Goal: Task Accomplishment & Management: Use online tool/utility

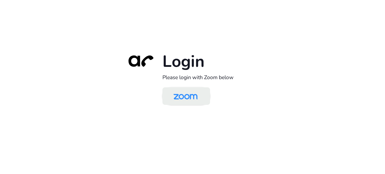
click at [188, 100] on img at bounding box center [185, 97] width 35 height 16
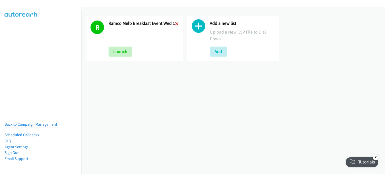
click at [176, 23] on icon at bounding box center [177, 25] width 4 height 4
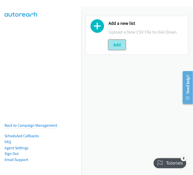
click at [119, 43] on button "Add" at bounding box center [117, 45] width 17 height 10
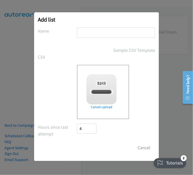
checkbox input "true"
click at [90, 29] on input "text" at bounding box center [116, 33] width 78 height 10
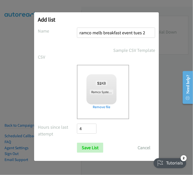
drag, startPoint x: 146, startPoint y: 33, endPoint x: 134, endPoint y: 34, distance: 12.1
click at [134, 34] on input "ramco melb breakfast event tues 2" at bounding box center [116, 33] width 78 height 10
type input "ramco melb breakfast event thurs 1"
click at [90, 146] on input "Save List" at bounding box center [90, 148] width 26 height 10
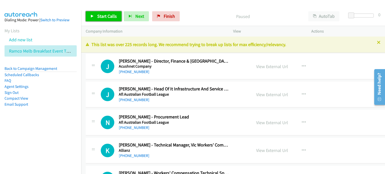
click at [101, 14] on span "Start Calls" at bounding box center [107, 16] width 20 height 6
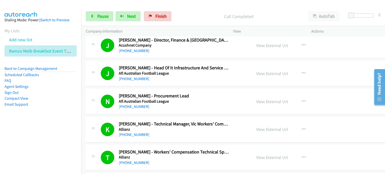
scroll to position [50, 0]
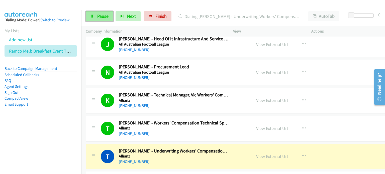
click at [106, 18] on span "Pause" at bounding box center [102, 16] width 11 height 6
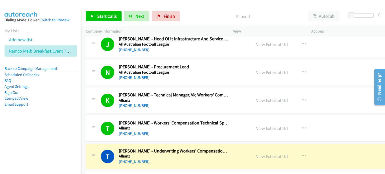
click at [193, 17] on p "Paused" at bounding box center [243, 16] width 113 height 7
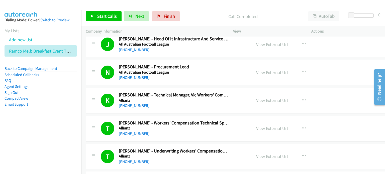
scroll to position [0, 0]
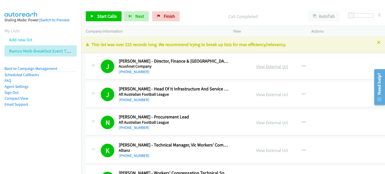
click at [193, 66] on link "View External Url" at bounding box center [272, 67] width 32 height 6
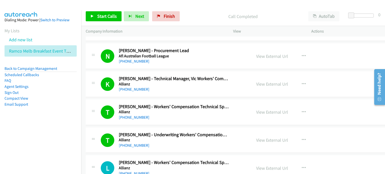
scroll to position [75, 0]
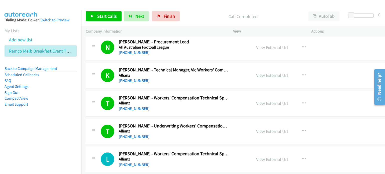
click at [193, 76] on link "View External Url" at bounding box center [272, 75] width 32 height 6
click at [193, 102] on link "View External Url" at bounding box center [272, 104] width 32 height 6
click at [193, 46] on h5 "Afl Australian Football League" at bounding box center [174, 47] width 110 height 5
click at [104, 16] on span "Start Calls" at bounding box center [107, 16] width 20 height 6
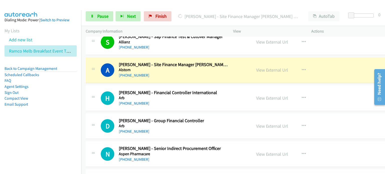
scroll to position [251, 0]
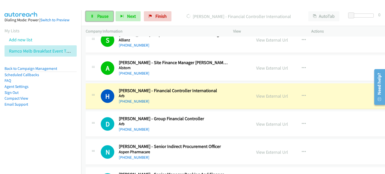
click at [96, 16] on link "Pause" at bounding box center [100, 16] width 28 height 10
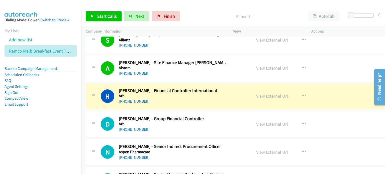
click at [193, 95] on link "View External Url" at bounding box center [272, 96] width 32 height 6
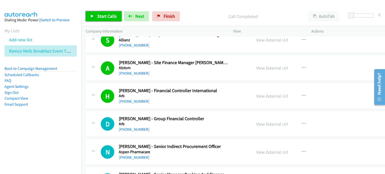
drag, startPoint x: 105, startPoint y: 14, endPoint x: 111, endPoint y: 13, distance: 5.5
click at [105, 13] on span "Start Calls" at bounding box center [107, 16] width 20 height 6
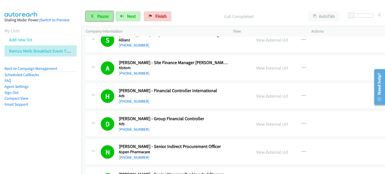
click at [100, 16] on span "Pause" at bounding box center [102, 16] width 11 height 6
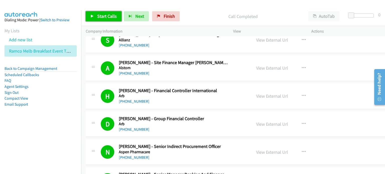
click at [105, 14] on span "Start Calls" at bounding box center [107, 16] width 20 height 6
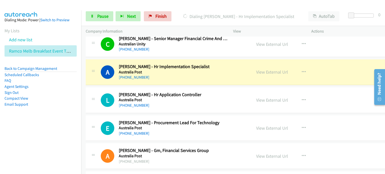
scroll to position [1003, 0]
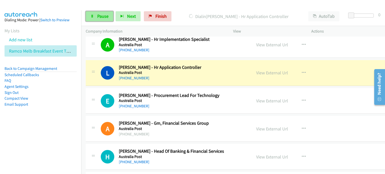
click at [99, 17] on span "Pause" at bounding box center [102, 16] width 11 height 6
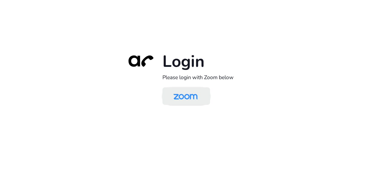
click at [192, 95] on img at bounding box center [185, 97] width 35 height 16
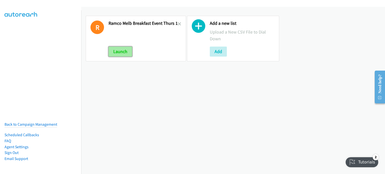
click at [119, 51] on button "Launch" at bounding box center [121, 52] width 24 height 10
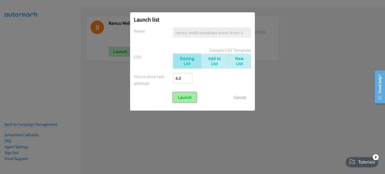
click at [187, 97] on input "Launch" at bounding box center [185, 98] width 24 height 10
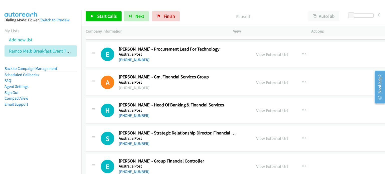
scroll to position [1028, 0]
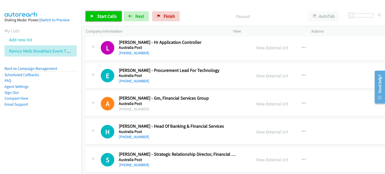
click at [102, 14] on span "Start Calls" at bounding box center [107, 16] width 20 height 6
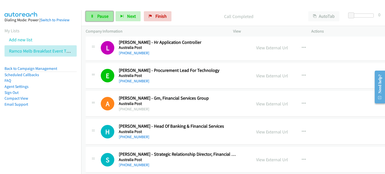
click at [97, 16] on link "Pause" at bounding box center [100, 16] width 28 height 10
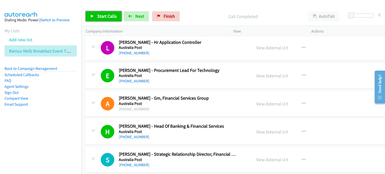
click at [100, 15] on span "Start Calls" at bounding box center [107, 16] width 20 height 6
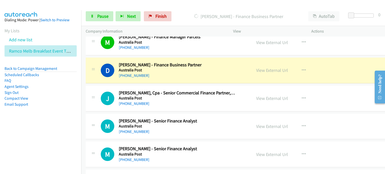
scroll to position [1429, 0]
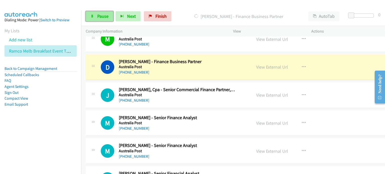
click at [103, 15] on span "Pause" at bounding box center [102, 16] width 11 height 6
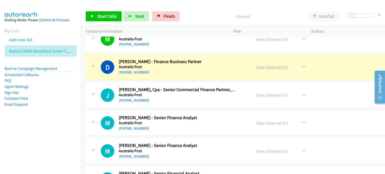
drag, startPoint x: 260, startPoint y: 67, endPoint x: 260, endPoint y: 64, distance: 3.3
click at [260, 64] on link "View External Url" at bounding box center [272, 67] width 32 height 6
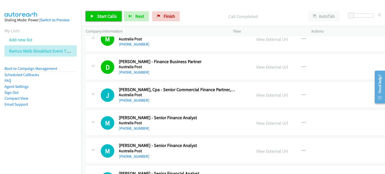
click at [102, 18] on span "Start Calls" at bounding box center [107, 16] width 20 height 6
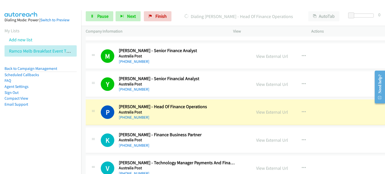
scroll to position [1530, 0]
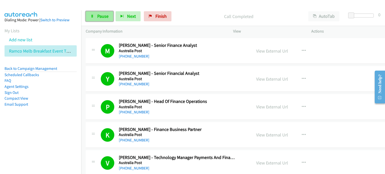
click at [101, 15] on span "Pause" at bounding box center [102, 16] width 11 height 6
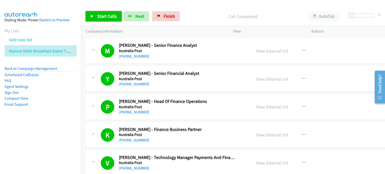
click at [108, 16] on span "Start Calls" at bounding box center [107, 16] width 20 height 6
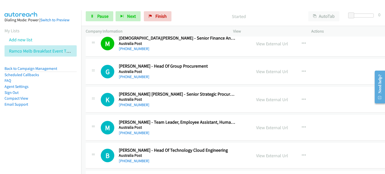
scroll to position [1680, 0]
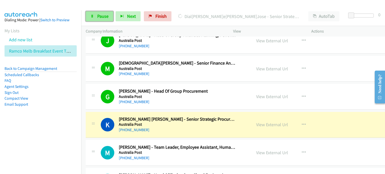
click at [100, 13] on span "Pause" at bounding box center [102, 16] width 11 height 6
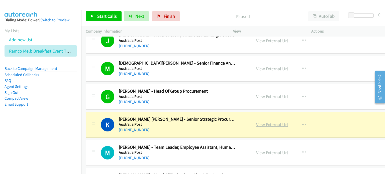
click at [265, 122] on link "View External Url" at bounding box center [272, 125] width 32 height 6
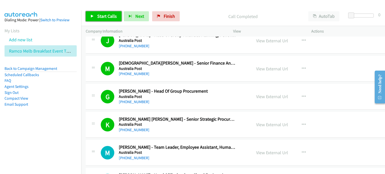
click at [100, 14] on span "Start Calls" at bounding box center [107, 16] width 20 height 6
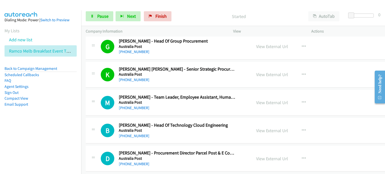
scroll to position [1756, 0]
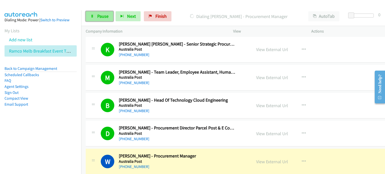
click at [98, 15] on span "Pause" at bounding box center [102, 16] width 11 height 6
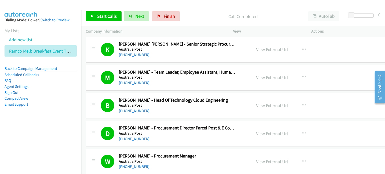
click at [190, 14] on p "Call Completed" at bounding box center [243, 16] width 113 height 7
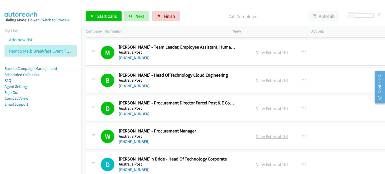
click at [279, 134] on link "View External Url" at bounding box center [272, 137] width 32 height 6
click at [190, 10] on div "Start Calls Pause Next Finish Call Completed AutoTab AutoTab 0" at bounding box center [233, 16] width 304 height 19
click at [102, 16] on span "Start Calls" at bounding box center [107, 16] width 20 height 6
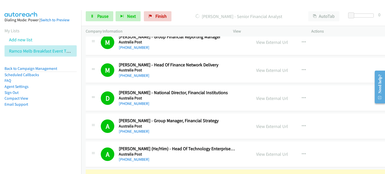
scroll to position [2031, 0]
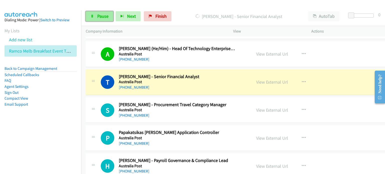
click at [99, 16] on span "Pause" at bounding box center [102, 16] width 11 height 6
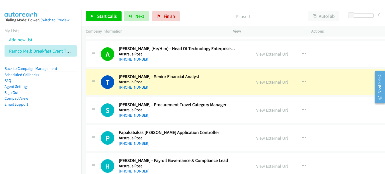
click at [269, 79] on link "View External Url" at bounding box center [272, 82] width 32 height 6
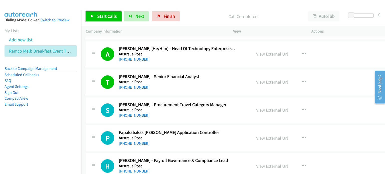
click at [101, 16] on span "Start Calls" at bounding box center [107, 16] width 20 height 6
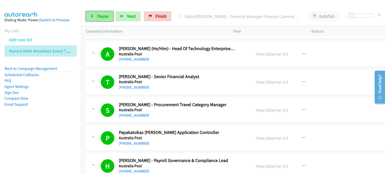
click at [100, 14] on span "Pause" at bounding box center [102, 16] width 11 height 6
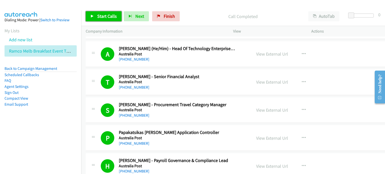
click at [100, 16] on span "Start Calls" at bounding box center [107, 16] width 20 height 6
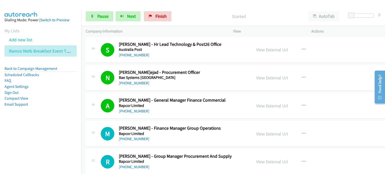
scroll to position [2282, 0]
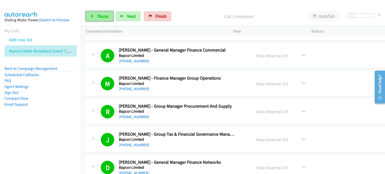
click at [101, 15] on span "Pause" at bounding box center [102, 16] width 11 height 6
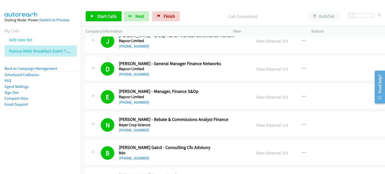
scroll to position [2408, 0]
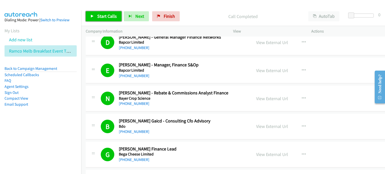
click at [106, 15] on span "Start Calls" at bounding box center [107, 16] width 20 height 6
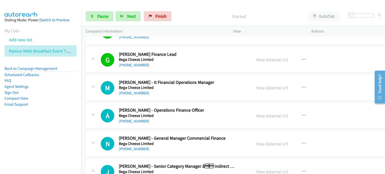
scroll to position [2508, 0]
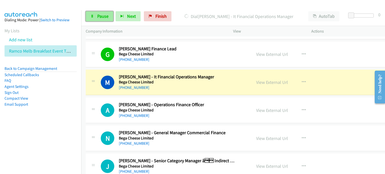
click at [103, 14] on span "Pause" at bounding box center [102, 16] width 11 height 6
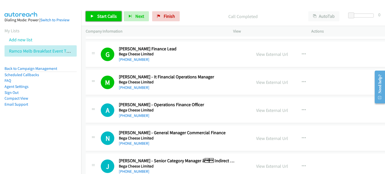
click at [97, 15] on span "Start Calls" at bounding box center [107, 16] width 20 height 6
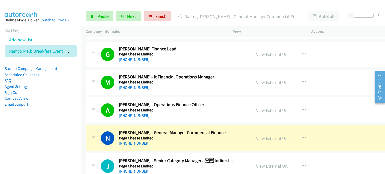
scroll to position [2558, 0]
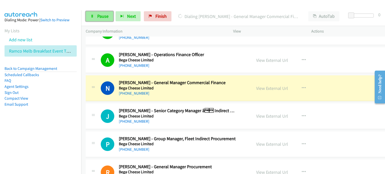
click at [99, 15] on span "Pause" at bounding box center [102, 16] width 11 height 6
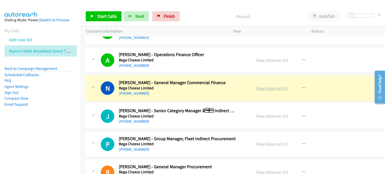
click at [264, 86] on link "View External Url" at bounding box center [272, 89] width 32 height 6
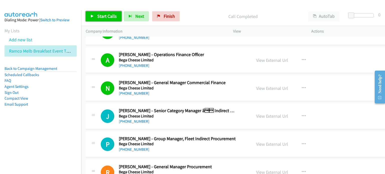
click at [97, 13] on link "Start Calls" at bounding box center [104, 16] width 36 height 10
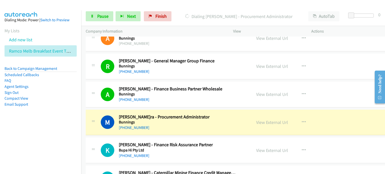
scroll to position [3110, 0]
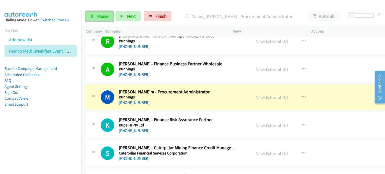
click at [99, 15] on span "Pause" at bounding box center [102, 16] width 11 height 6
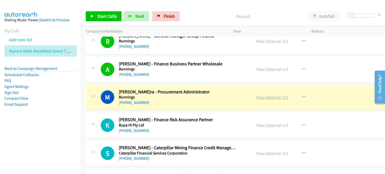
click at [258, 95] on link "View External Url" at bounding box center [272, 98] width 32 height 6
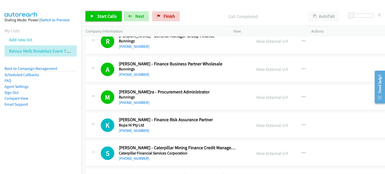
click at [100, 15] on span "Start Calls" at bounding box center [107, 16] width 20 height 6
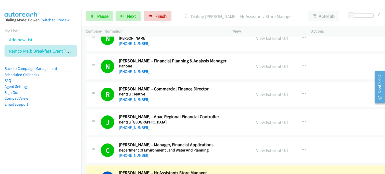
scroll to position [3461, 0]
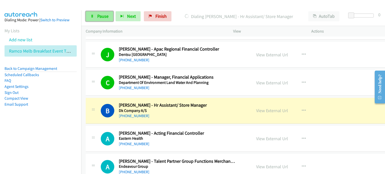
click at [101, 17] on span "Pause" at bounding box center [102, 16] width 11 height 6
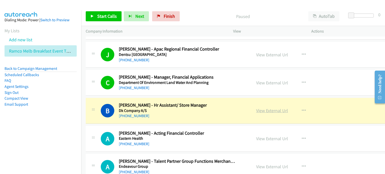
click at [261, 108] on link "View External Url" at bounding box center [272, 111] width 32 height 6
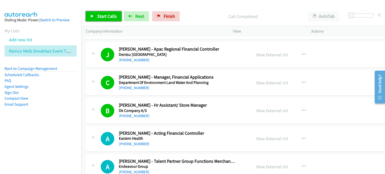
click at [103, 13] on span "Start Calls" at bounding box center [107, 16] width 20 height 6
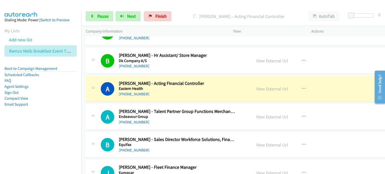
scroll to position [3511, 0]
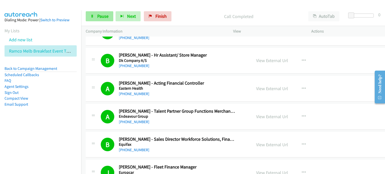
click at [99, 15] on span "Pause" at bounding box center [102, 16] width 11 height 6
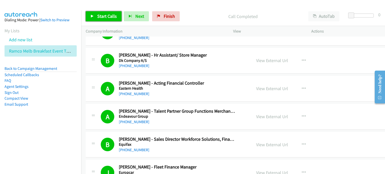
click at [101, 16] on span "Start Calls" at bounding box center [107, 16] width 20 height 6
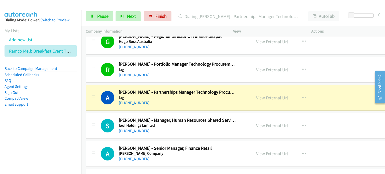
scroll to position [4088, 0]
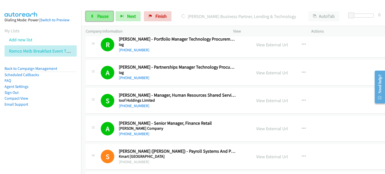
click at [100, 14] on span "Pause" at bounding box center [102, 16] width 11 height 6
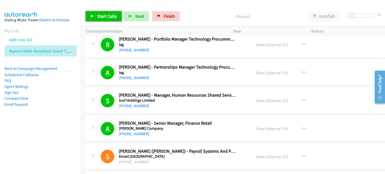
click at [98, 16] on span "Start Calls" at bounding box center [107, 16] width 20 height 6
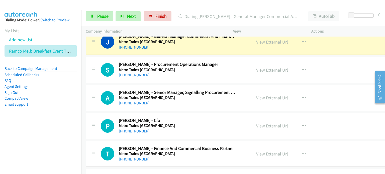
scroll to position [4514, 0]
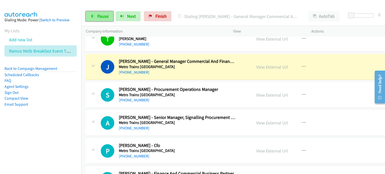
click at [98, 15] on span "Pause" at bounding box center [102, 16] width 11 height 6
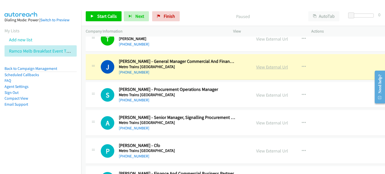
click at [260, 64] on link "View External Url" at bounding box center [272, 67] width 32 height 6
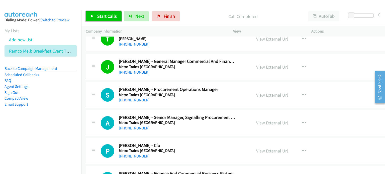
click at [103, 18] on span "Start Calls" at bounding box center [107, 16] width 20 height 6
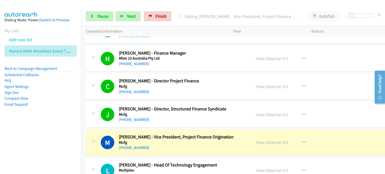
scroll to position [4790, 0]
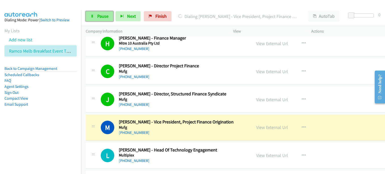
click at [101, 16] on span "Pause" at bounding box center [102, 16] width 11 height 6
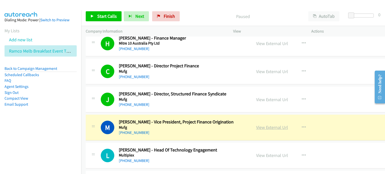
click at [259, 125] on link "View External Url" at bounding box center [272, 128] width 32 height 6
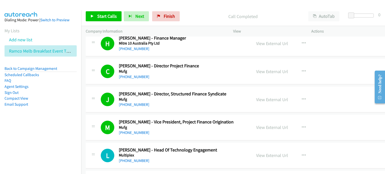
click at [205, 16] on p "Call Completed" at bounding box center [243, 16] width 113 height 7
click at [104, 14] on span "Start Calls" at bounding box center [107, 16] width 20 height 6
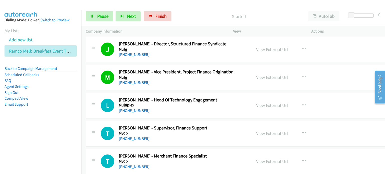
scroll to position [4865, 0]
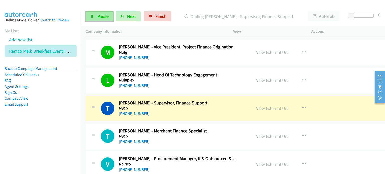
click at [95, 13] on link "Pause" at bounding box center [100, 16] width 28 height 10
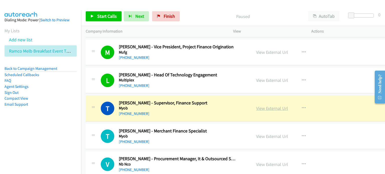
click at [262, 106] on link "View External Url" at bounding box center [272, 109] width 32 height 6
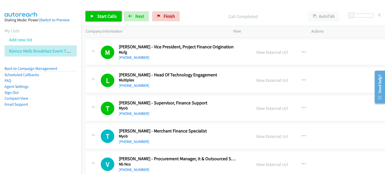
click at [101, 14] on span "Start Calls" at bounding box center [107, 16] width 20 height 6
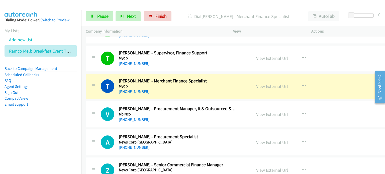
scroll to position [4941, 0]
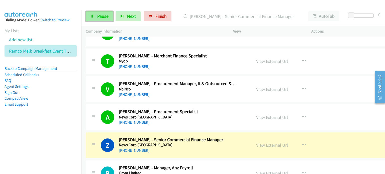
click at [99, 16] on span "Pause" at bounding box center [102, 16] width 11 height 6
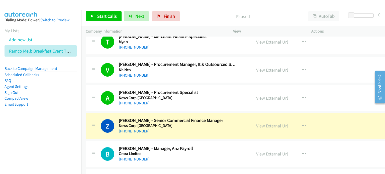
scroll to position [4966, 0]
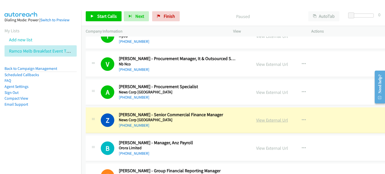
click at [265, 117] on link "View External Url" at bounding box center [272, 120] width 32 height 6
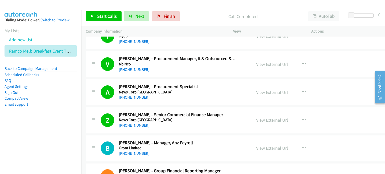
click at [203, 16] on p "Call Completed" at bounding box center [243, 16] width 113 height 7
click at [101, 15] on span "Start Calls" at bounding box center [107, 16] width 20 height 6
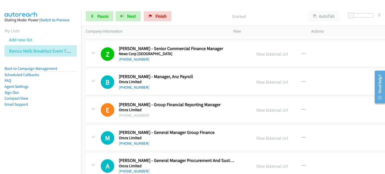
scroll to position [5041, 0]
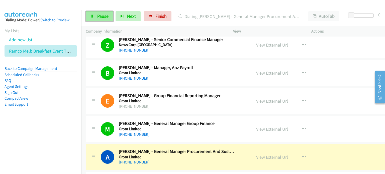
click at [100, 17] on span "Pause" at bounding box center [102, 16] width 11 height 6
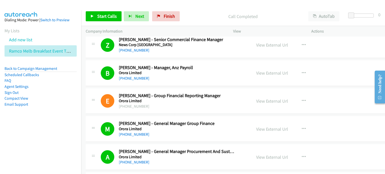
click at [194, 14] on p "Call Completed" at bounding box center [243, 16] width 113 height 7
click at [268, 70] on link "View External Url" at bounding box center [272, 73] width 32 height 6
click at [267, 126] on link "View External Url" at bounding box center [272, 129] width 32 height 6
click at [105, 16] on span "Start Calls" at bounding box center [107, 16] width 20 height 6
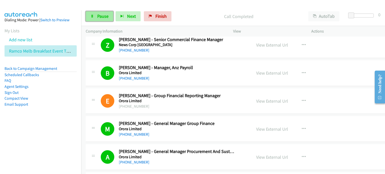
click at [99, 17] on span "Pause" at bounding box center [102, 16] width 11 height 6
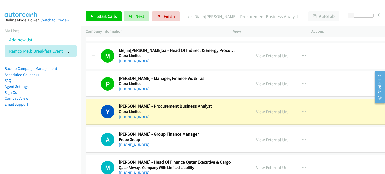
scroll to position [5216, 0]
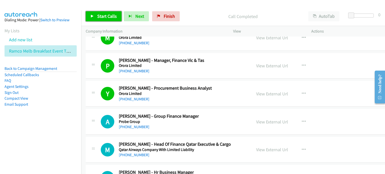
click at [101, 17] on span "Start Calls" at bounding box center [107, 16] width 20 height 6
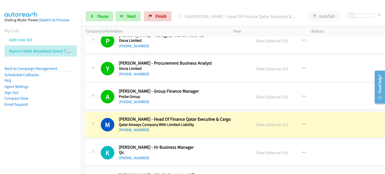
scroll to position [5267, 0]
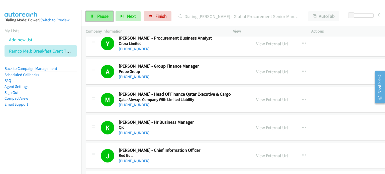
drag, startPoint x: 99, startPoint y: 16, endPoint x: 102, endPoint y: 17, distance: 3.0
click at [99, 16] on span "Pause" at bounding box center [102, 16] width 11 height 6
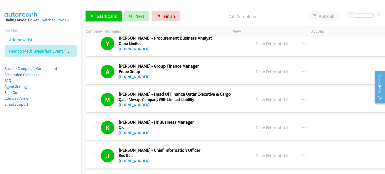
click at [102, 15] on span "Start Calls" at bounding box center [107, 16] width 20 height 6
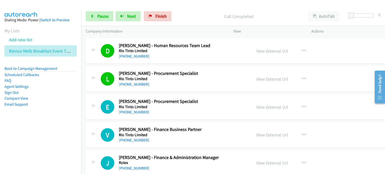
scroll to position [5542, 0]
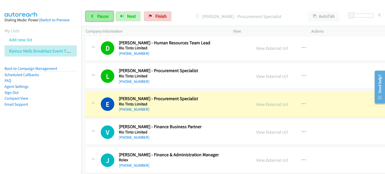
click at [93, 11] on link "Pause" at bounding box center [100, 16] width 28 height 10
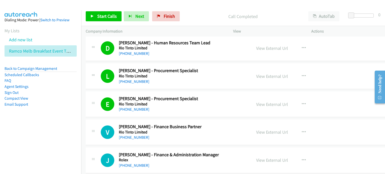
click at [199, 19] on p "Call Completed" at bounding box center [243, 16] width 113 height 7
